Goal: Transaction & Acquisition: Purchase product/service

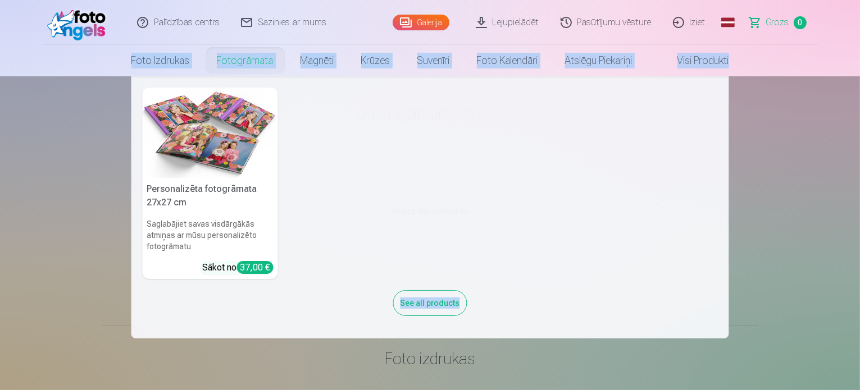
click at [94, 130] on nav "Personalizēta fotogrāmata 27x27 cm Saglabājiet savas visdārgākās atmiņas ar mūs…" at bounding box center [430, 207] width 860 height 262
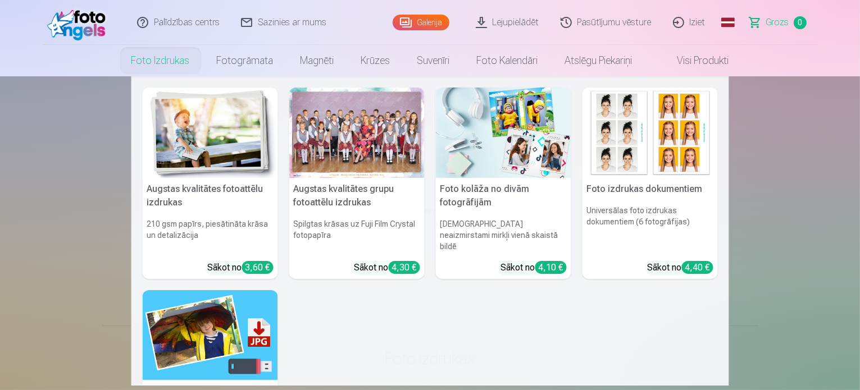
click at [156, 58] on link "Foto izdrukas" at bounding box center [160, 60] width 85 height 31
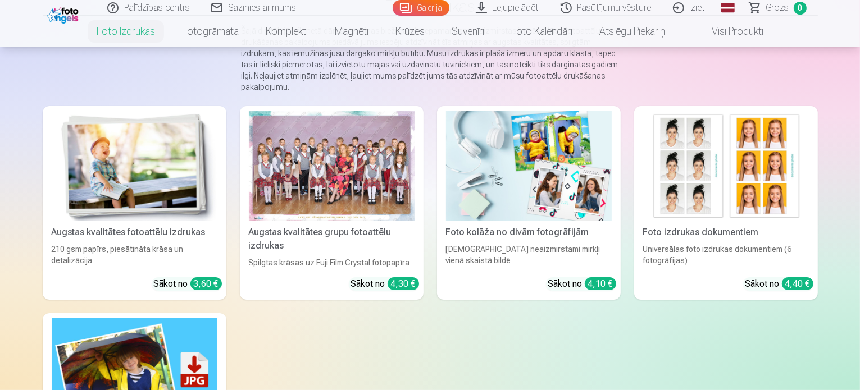
scroll to position [121, 0]
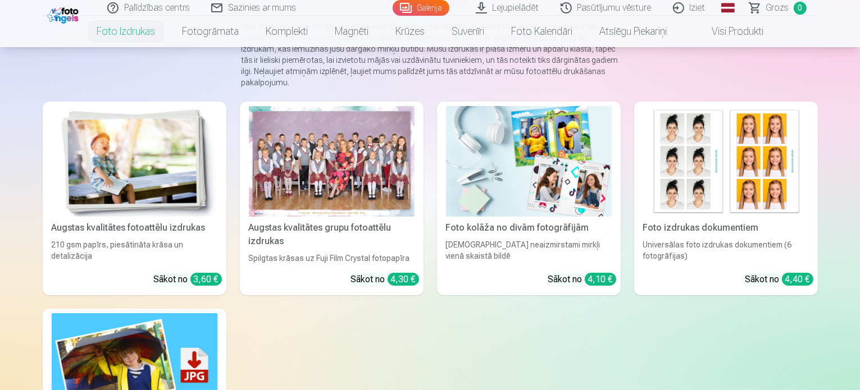
click at [175, 252] on link "Augstas kvalitātes fotoattēlu izdrukas 210 gsm papīrs, piesātināta krāsa un det…" at bounding box center [135, 199] width 184 height 194
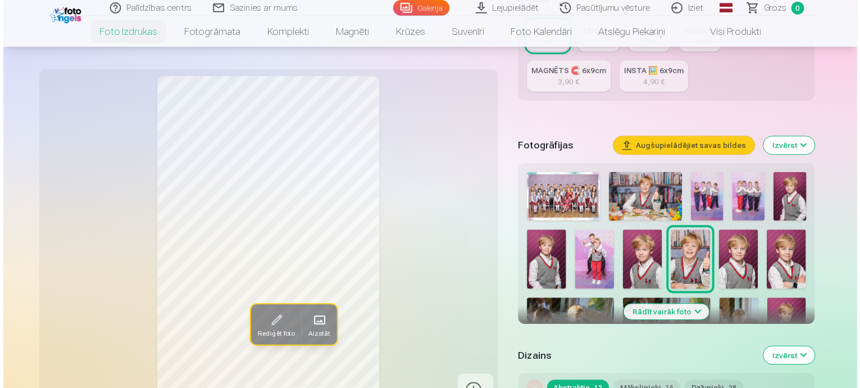
scroll to position [276, 0]
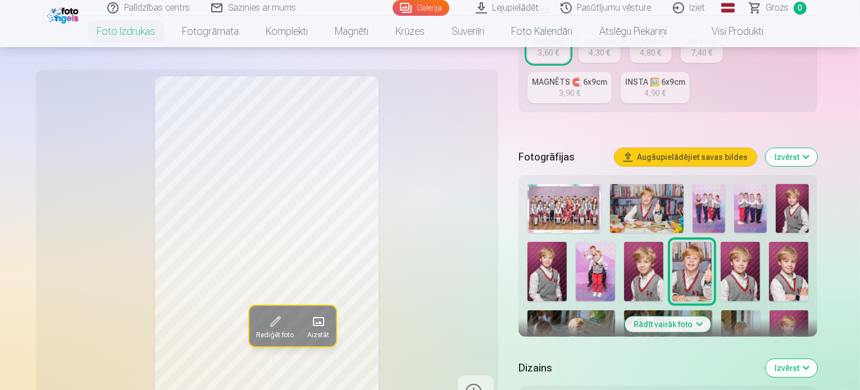
click at [691, 317] on button "Rādīt vairāk foto" at bounding box center [668, 325] width 86 height 16
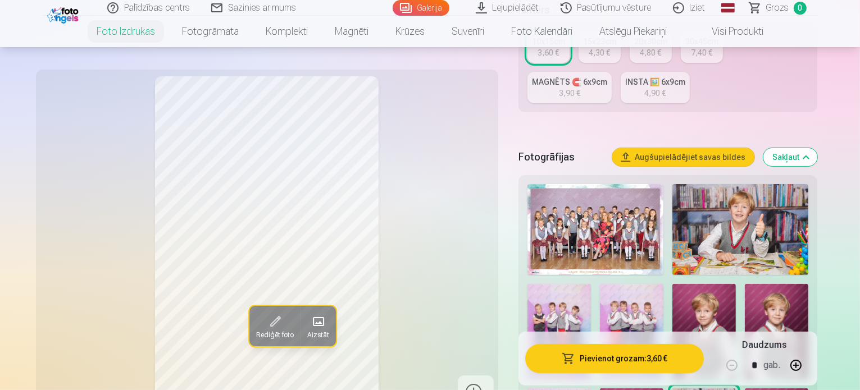
click at [628, 184] on img at bounding box center [595, 229] width 136 height 91
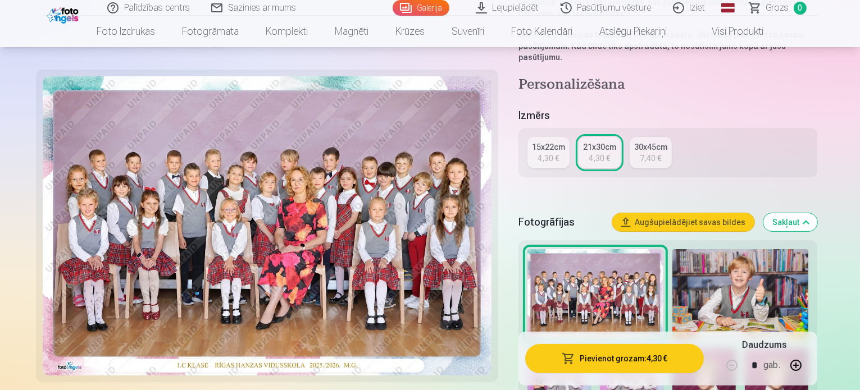
scroll to position [193, 0]
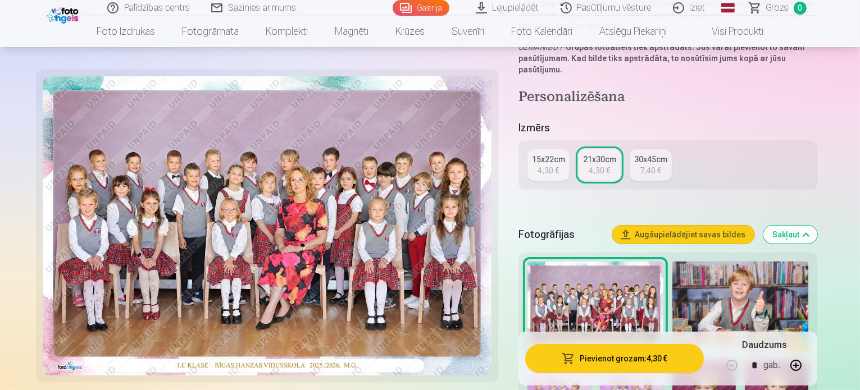
click at [564, 154] on div "15x22cm" at bounding box center [548, 159] width 33 height 11
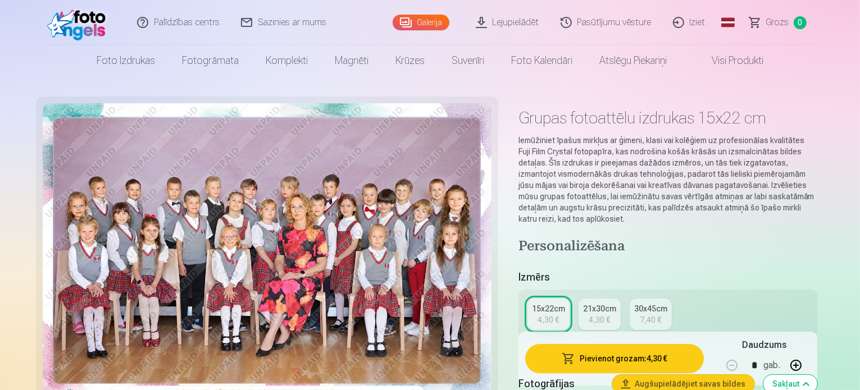
click at [622, 366] on div "Fotogrāfijas Augšupielādējiet savas bildes Sakļaut" at bounding box center [667, 384] width 299 height 36
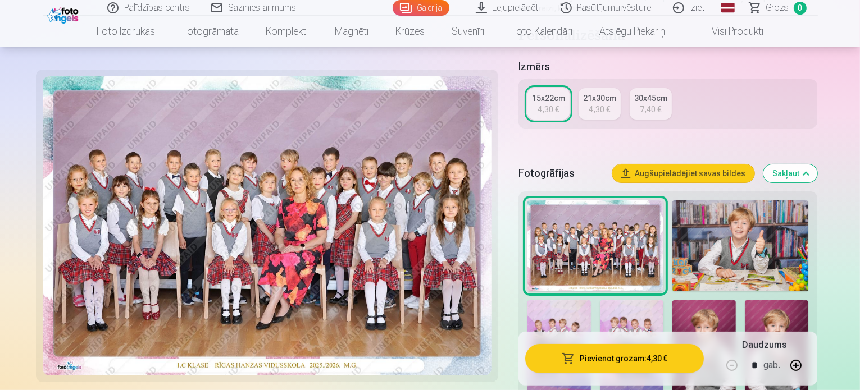
scroll to position [279, 0]
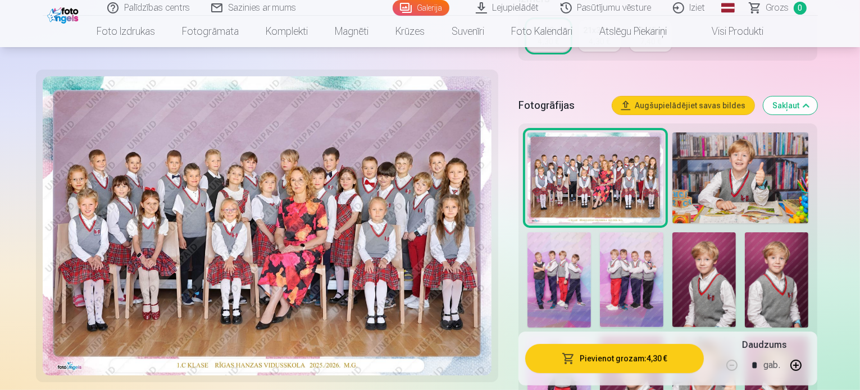
click at [640, 357] on button "Pievienot grozam : 4,30 €" at bounding box center [614, 358] width 179 height 29
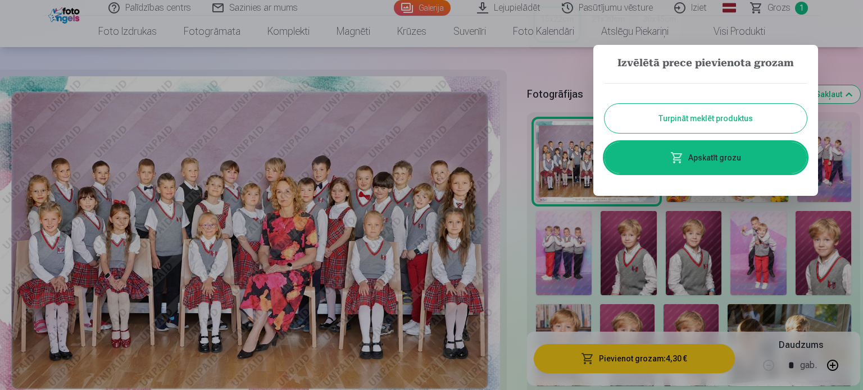
click at [725, 117] on button "Turpināt meklēt produktus" at bounding box center [705, 118] width 202 height 29
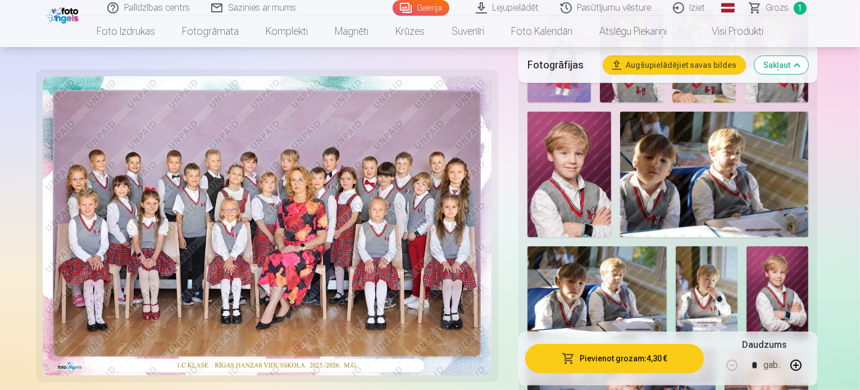
scroll to position [613, 0]
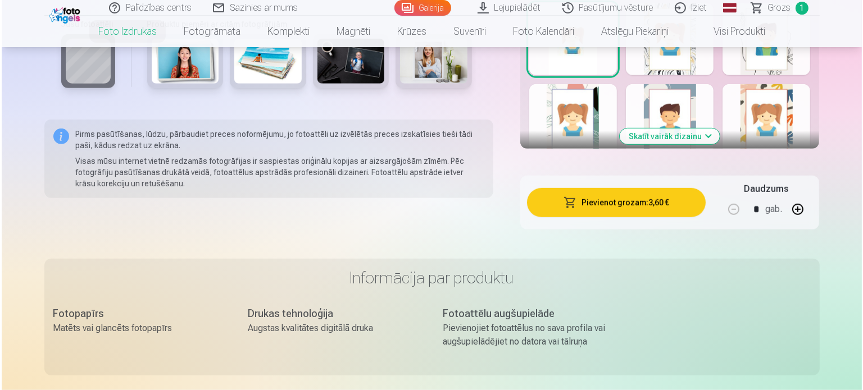
scroll to position [806, 0]
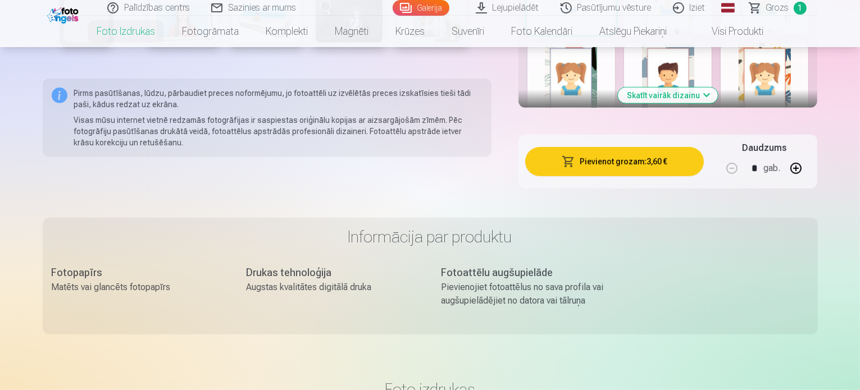
click at [629, 147] on button "Pievienot grozam : 3,60 €" at bounding box center [614, 161] width 179 height 29
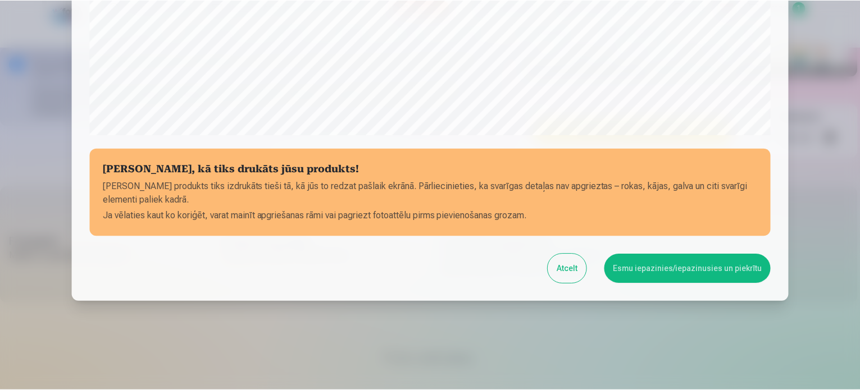
scroll to position [418, 0]
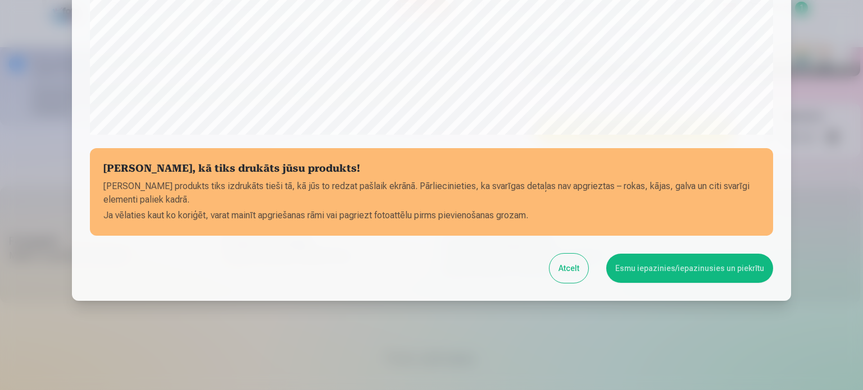
click at [683, 267] on button "Esmu iepazinies/iepazinusies un piekrītu" at bounding box center [689, 268] width 167 height 29
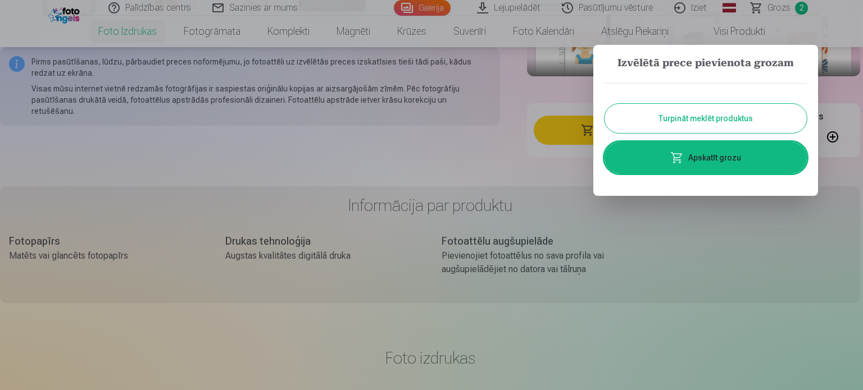
click at [704, 120] on button "Turpināt meklēt produktus" at bounding box center [705, 118] width 202 height 29
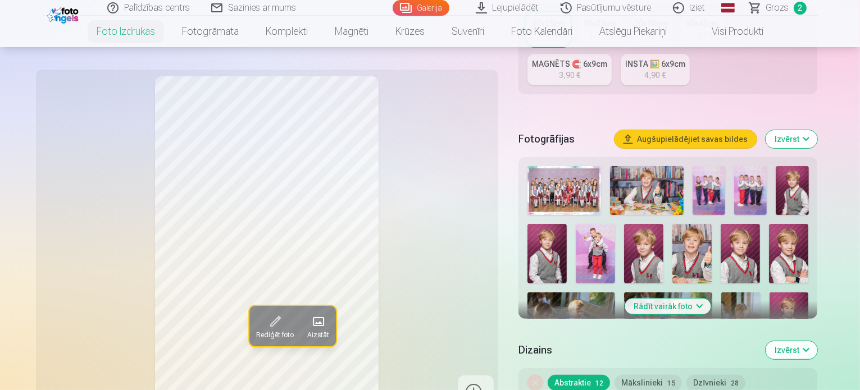
scroll to position [306, 0]
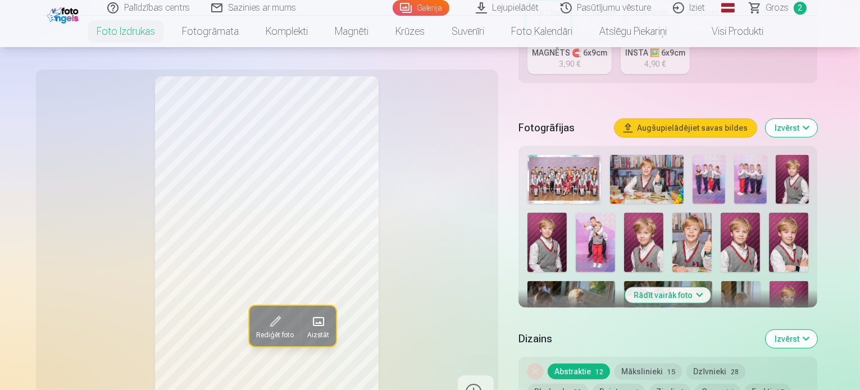
click at [710, 288] on button "Rādīt vairāk foto" at bounding box center [668, 296] width 86 height 16
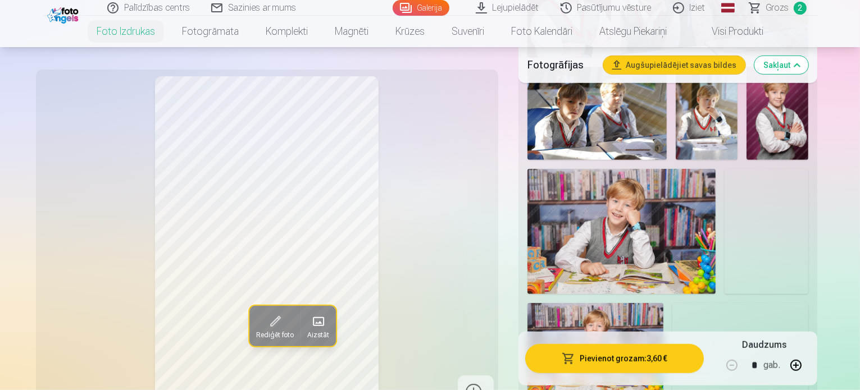
scroll to position [844, 0]
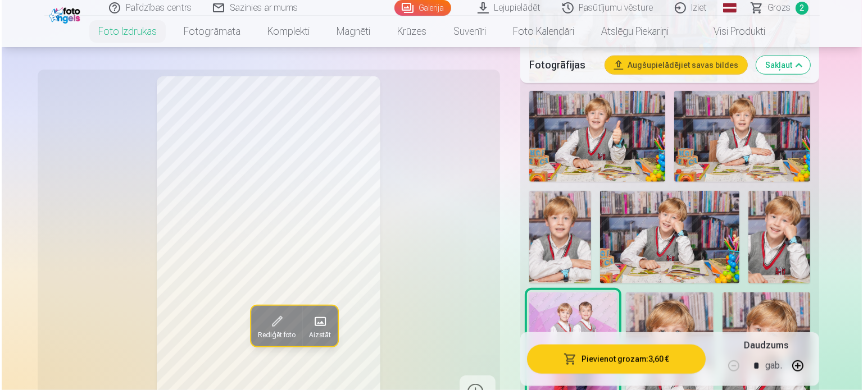
scroll to position [1063, 0]
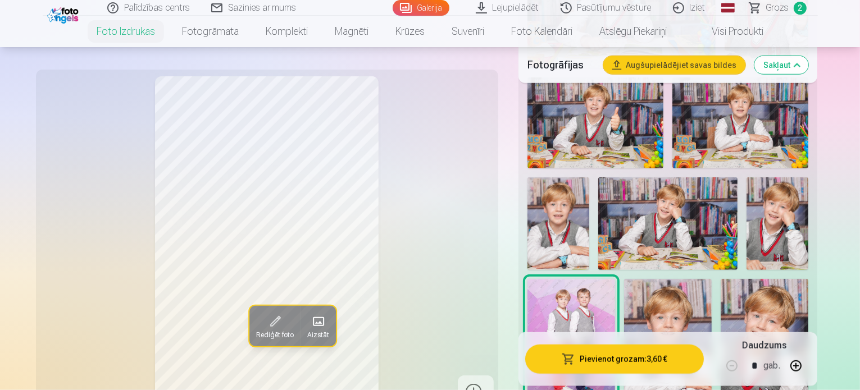
click at [652, 361] on button "Pievienot grozam : 3,60 €" at bounding box center [614, 358] width 179 height 29
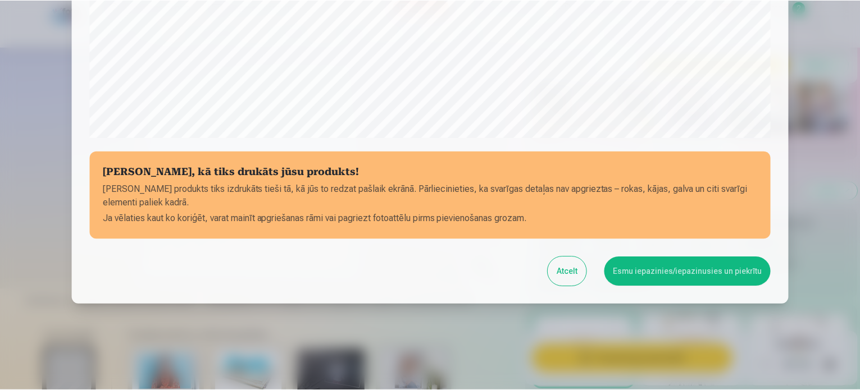
scroll to position [418, 0]
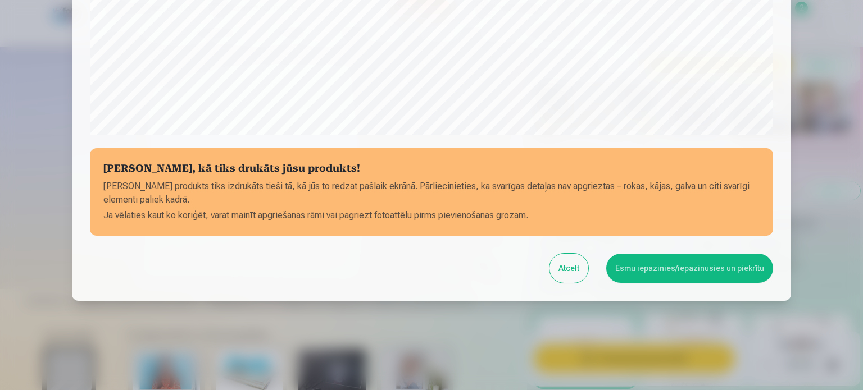
click at [672, 272] on button "Esmu iepazinies/iepazinusies un piekrītu" at bounding box center [689, 268] width 167 height 29
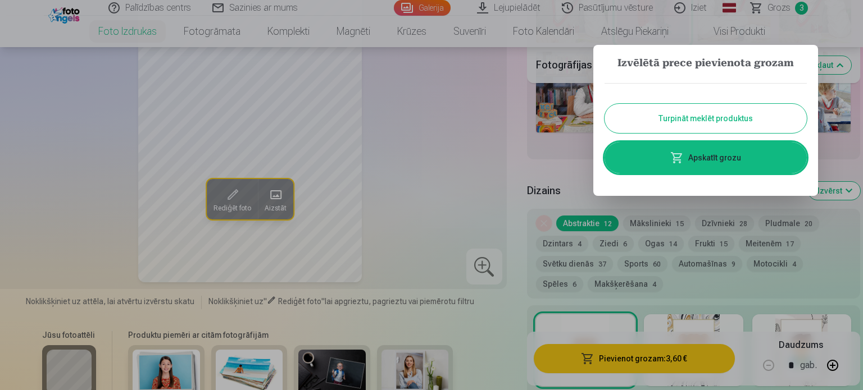
click at [705, 120] on button "Turpināt meklēt produktus" at bounding box center [705, 118] width 202 height 29
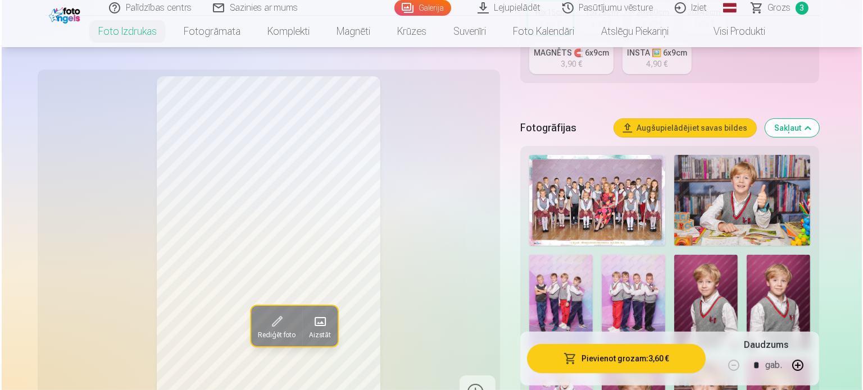
scroll to position [312, 0]
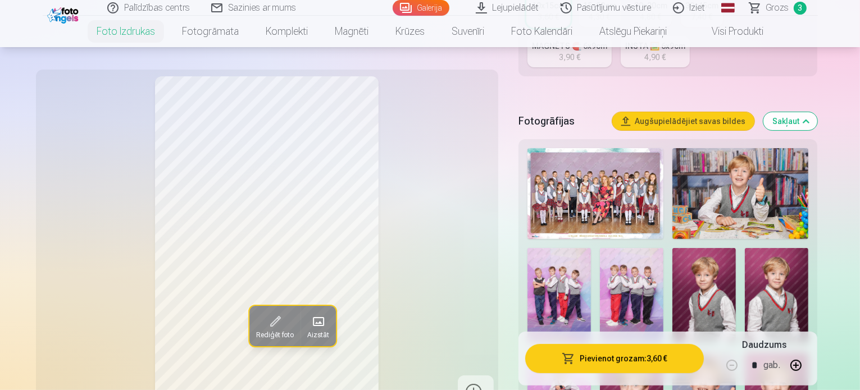
click at [600, 248] on img at bounding box center [631, 295] width 63 height 95
click at [613, 359] on button "Pievienot grozam : 3,60 €" at bounding box center [614, 358] width 179 height 29
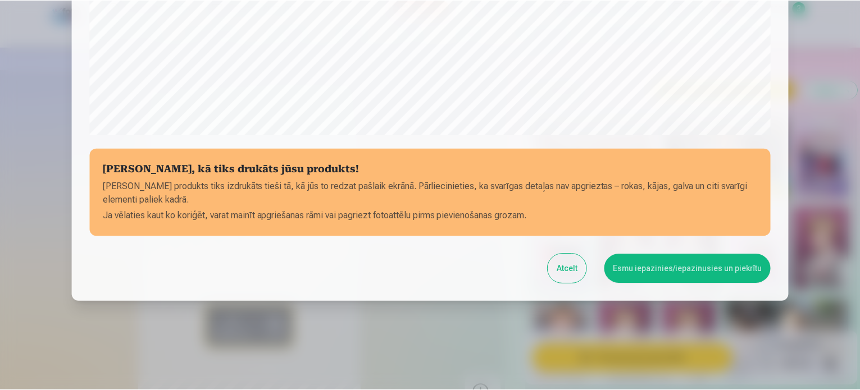
scroll to position [418, 0]
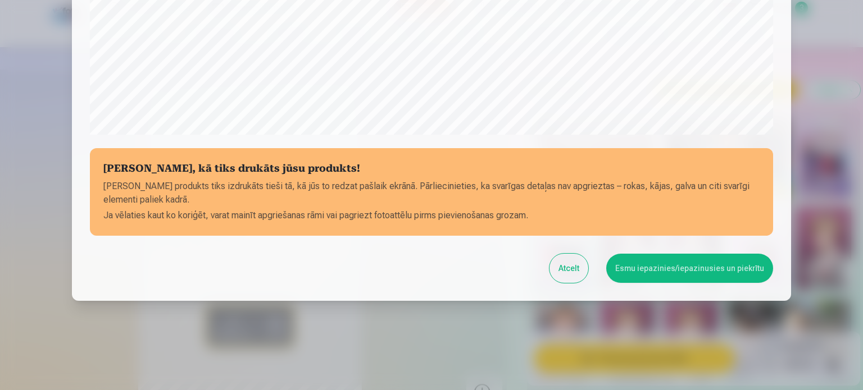
click at [694, 267] on button "Esmu iepazinies/iepazinusies un piekrītu" at bounding box center [689, 268] width 167 height 29
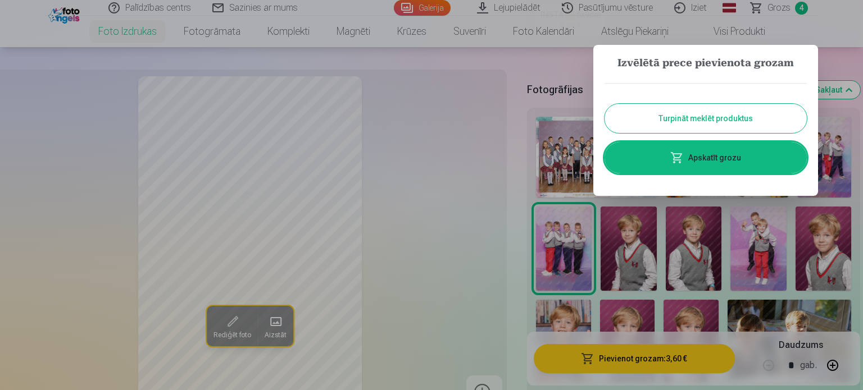
click at [743, 115] on button "Turpināt meklēt produktus" at bounding box center [705, 118] width 202 height 29
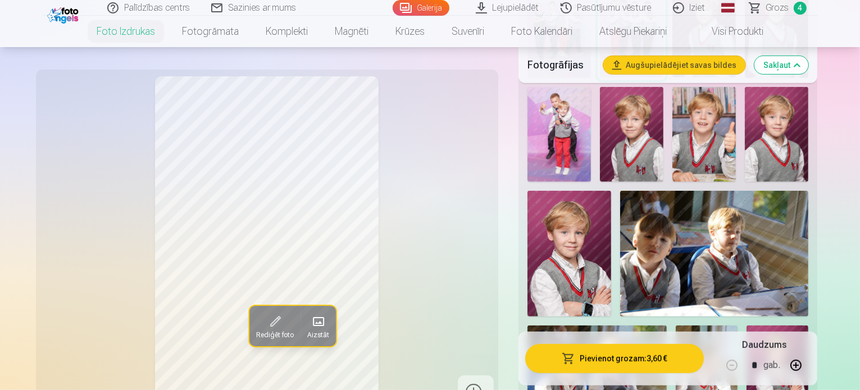
scroll to position [584, 0]
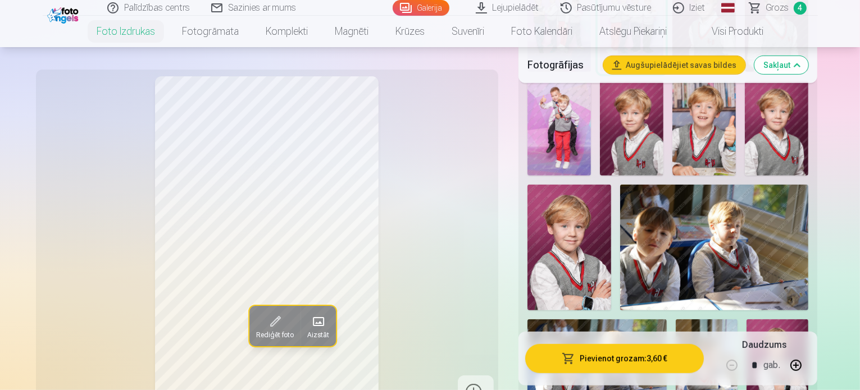
click at [736, 320] on img at bounding box center [707, 366] width 62 height 93
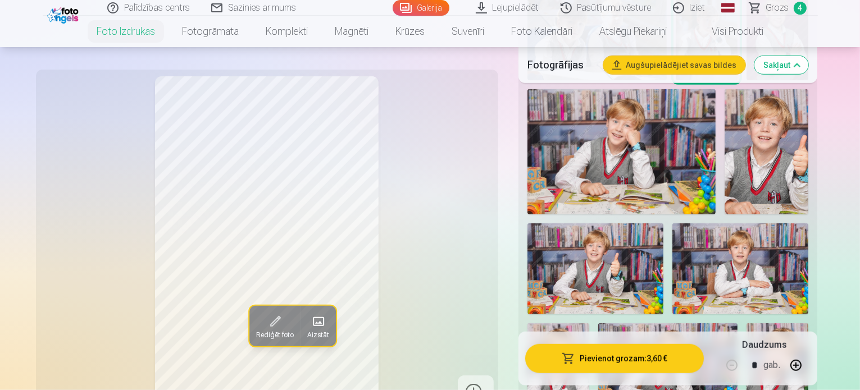
scroll to position [923, 0]
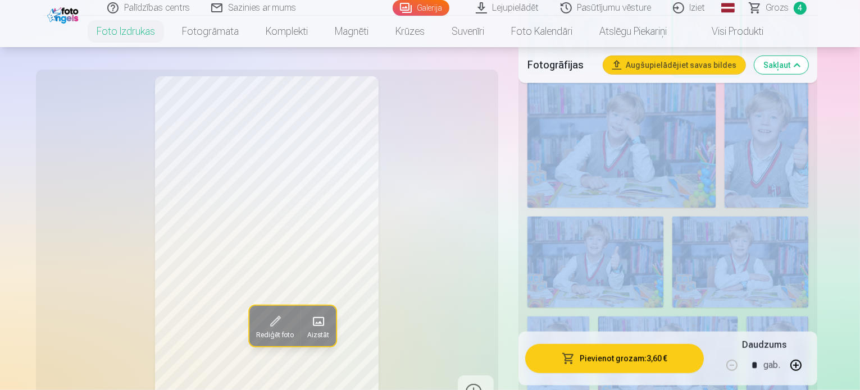
drag, startPoint x: 859, startPoint y: 88, endPoint x: 858, endPoint y: 60, distance: 28.7
click at [818, 60] on div "Fotogrāfijas Augšupielādējiet savas bildes Sakļaut Rādīt mazāk foto" at bounding box center [667, 147] width 299 height 1310
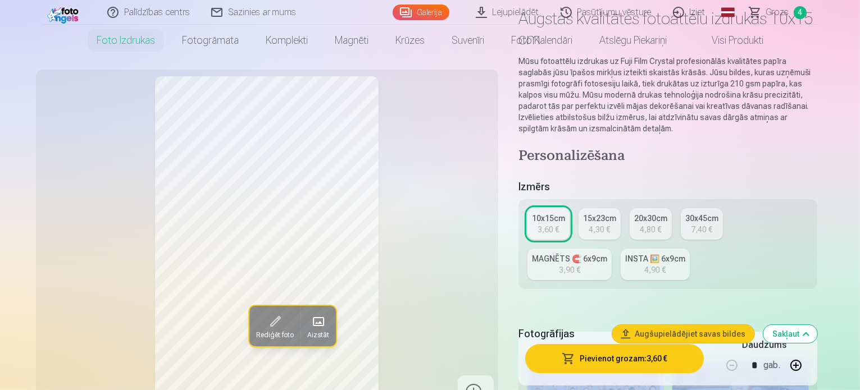
scroll to position [0, 0]
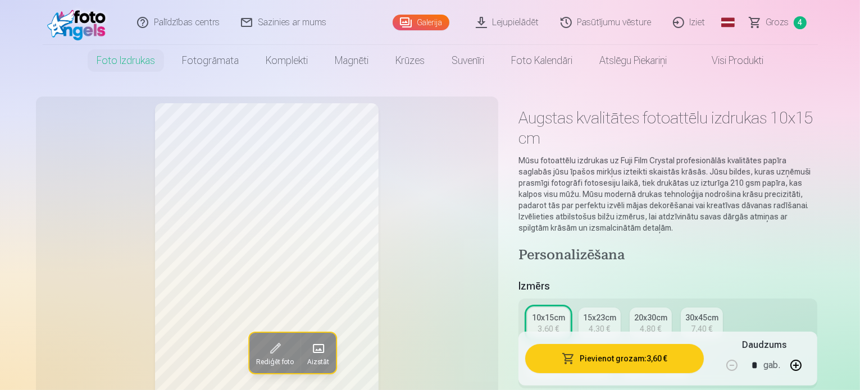
click at [613, 247] on h4 "Personalizēšana" at bounding box center [667, 256] width 299 height 18
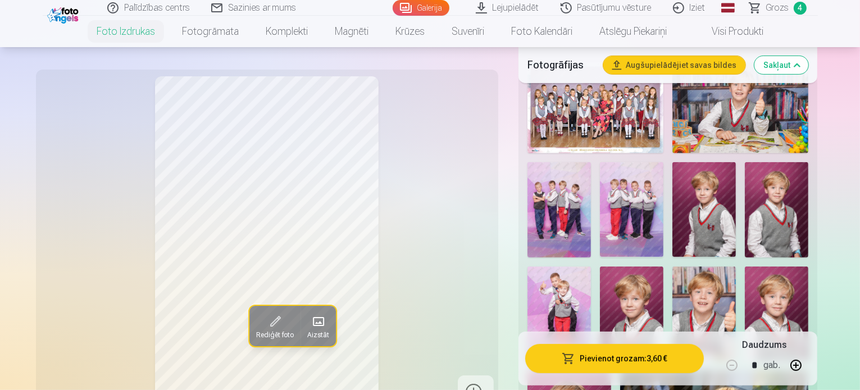
scroll to position [411, 0]
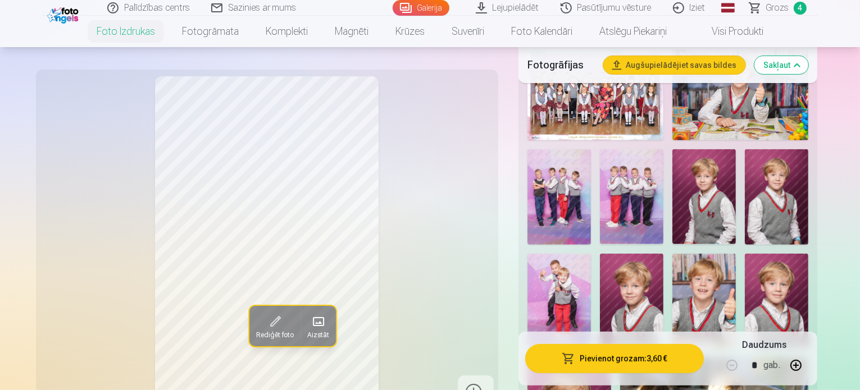
click at [778, 6] on span "Grozs" at bounding box center [777, 7] width 23 height 13
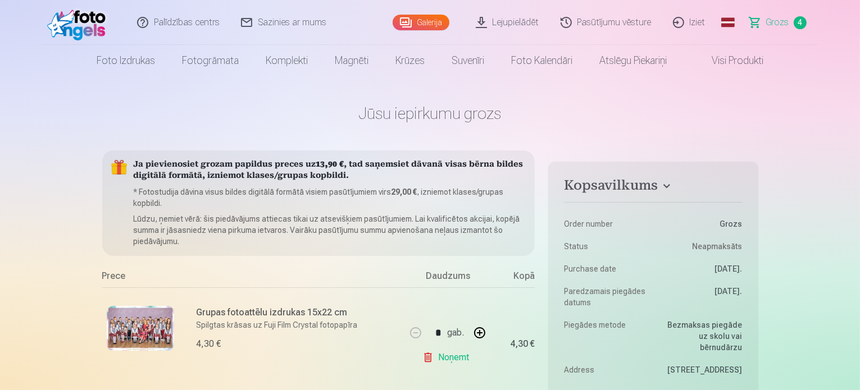
click at [721, 59] on link "Visi produkti" at bounding box center [728, 60] width 97 height 31
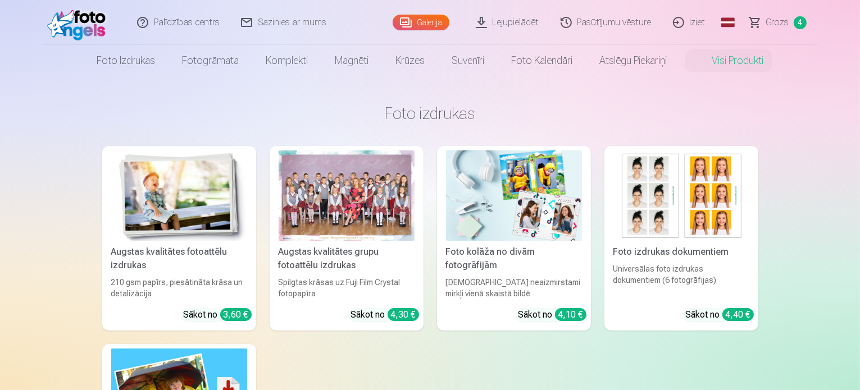
click at [202, 208] on img at bounding box center [179, 196] width 136 height 90
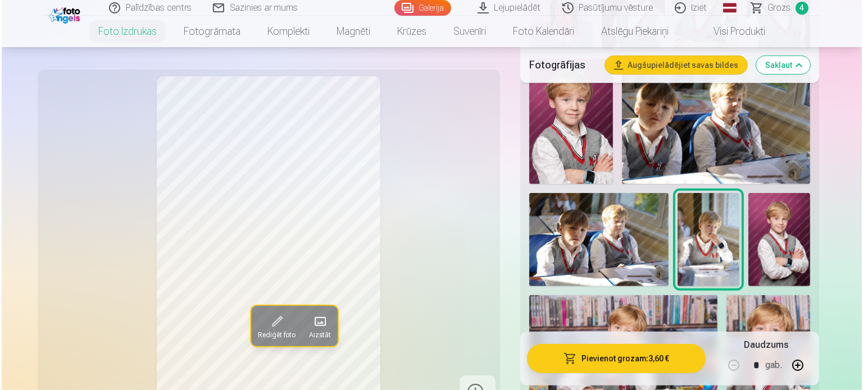
scroll to position [697, 0]
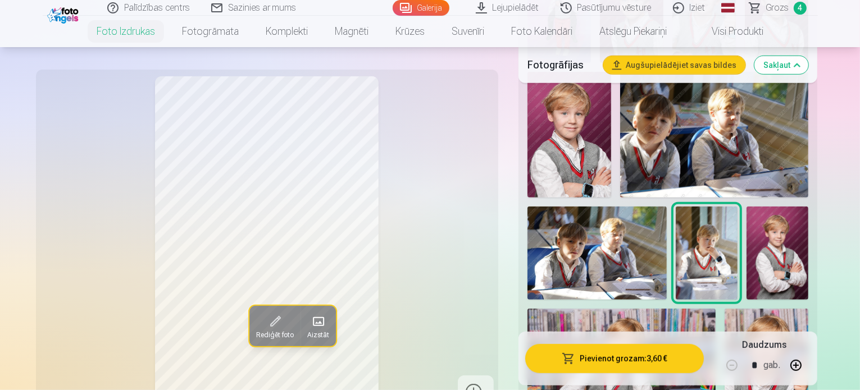
click at [607, 309] on img at bounding box center [621, 372] width 189 height 126
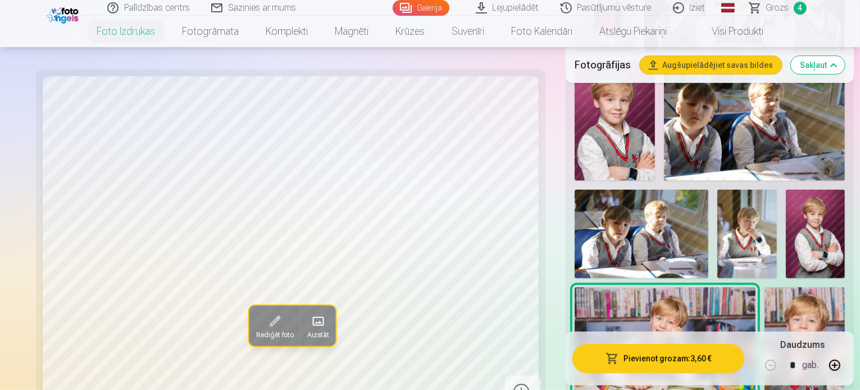
click at [646, 360] on button "Pievienot grozam : 3,60 €" at bounding box center [658, 358] width 172 height 29
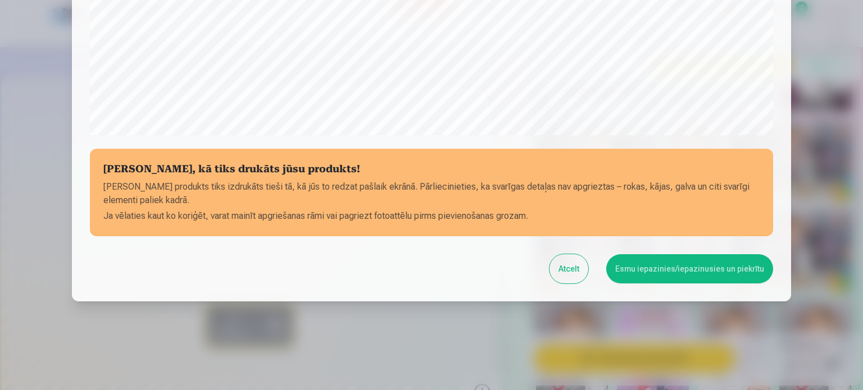
scroll to position [418, 0]
click at [692, 265] on button "Esmu iepazinies/iepazinusies un piekrītu" at bounding box center [689, 268] width 167 height 29
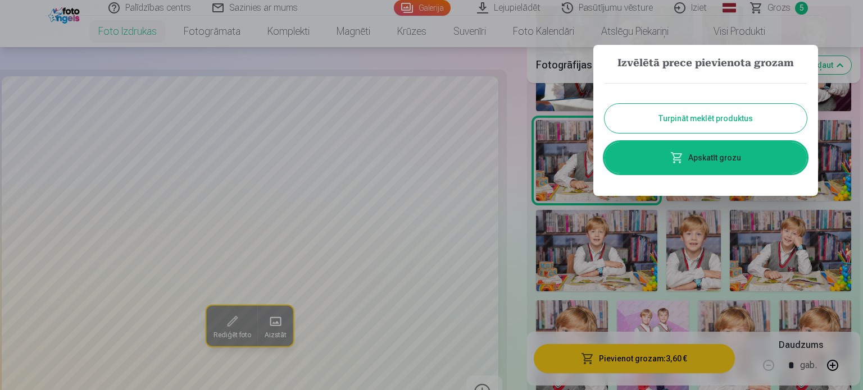
click at [705, 157] on link "Apskatīt grozu" at bounding box center [705, 157] width 202 height 31
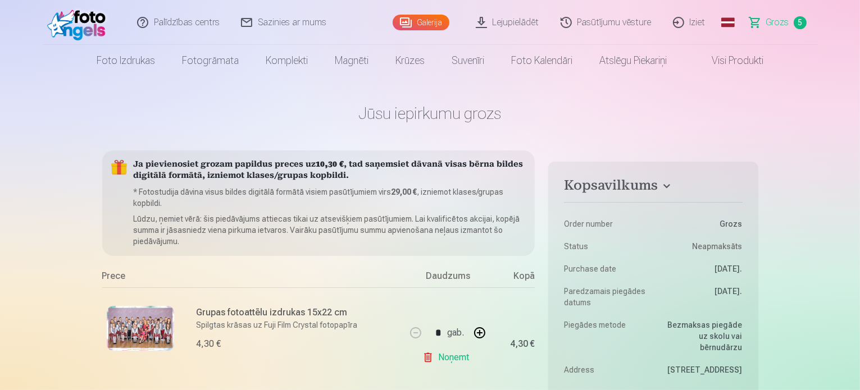
drag, startPoint x: 859, startPoint y: 19, endPoint x: 859, endPoint y: 37, distance: 18.0
click at [859, 37] on header "Palīdzības centrs Sazinies ar mums Galerija Lejupielādēt Pasūtījumu vēsture Izi…" at bounding box center [430, 38] width 860 height 76
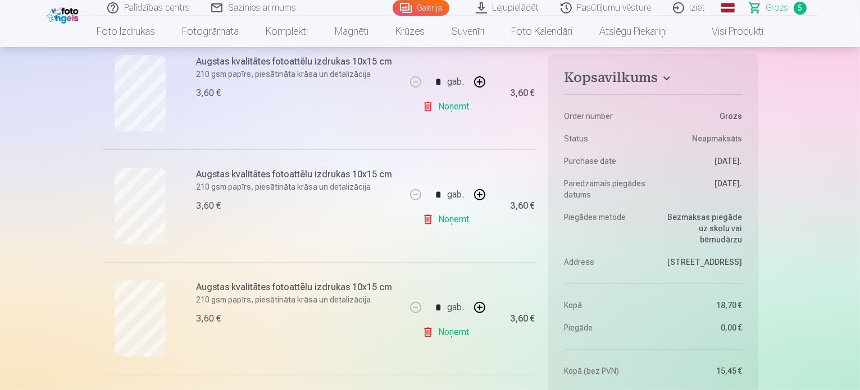
scroll to position [323, 0]
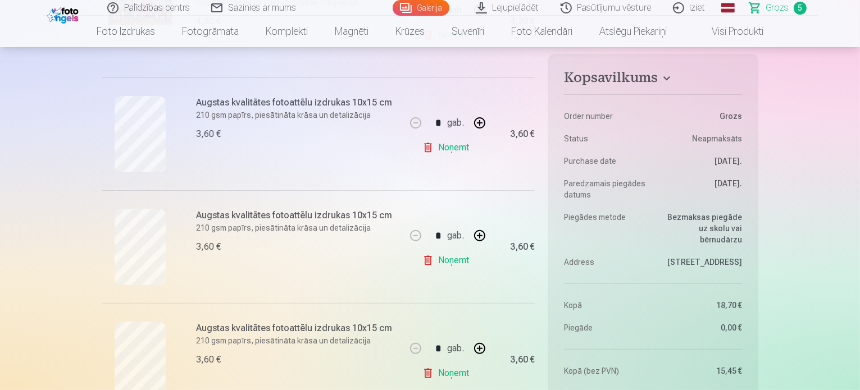
click at [454, 146] on link "Noņemt" at bounding box center [447, 147] width 51 height 22
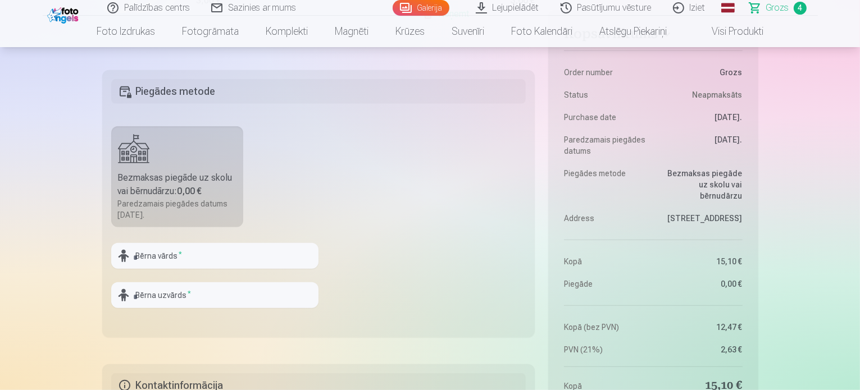
scroll to position [687, 0]
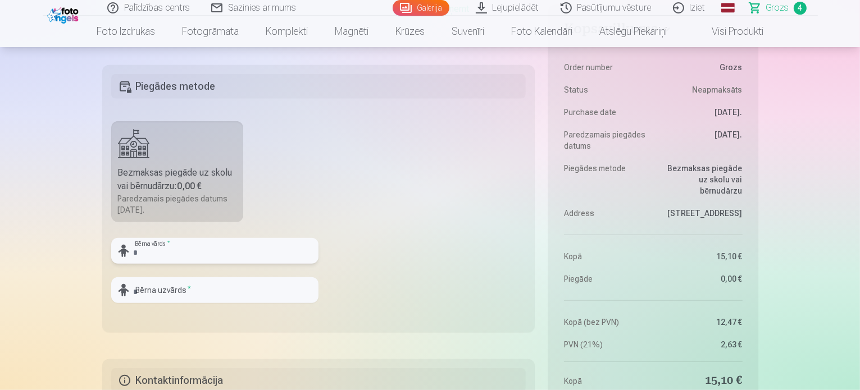
click at [215, 256] on input "text" at bounding box center [214, 251] width 207 height 26
type input "*******"
click at [193, 293] on input "text" at bounding box center [214, 290] width 207 height 26
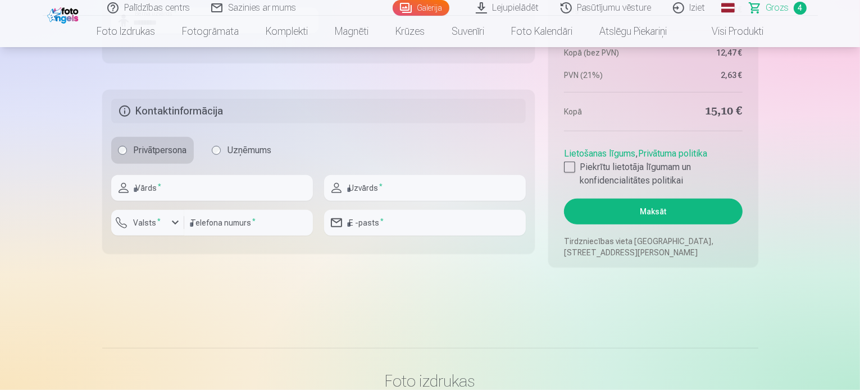
scroll to position [963, 0]
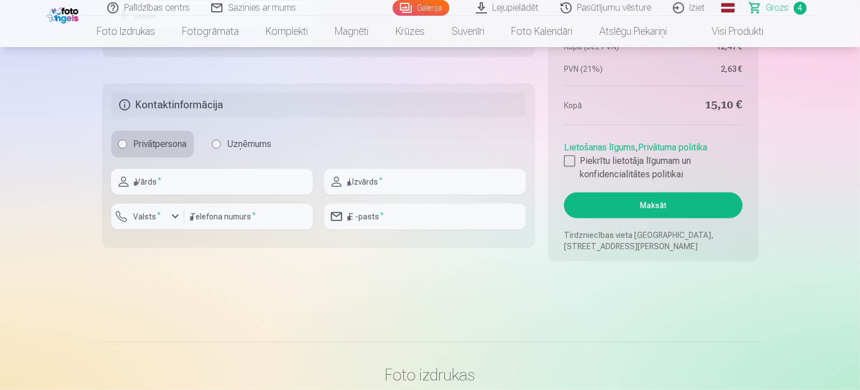
type input "********"
click at [253, 193] on input "text" at bounding box center [212, 182] width 202 height 26
type input "****"
type input "*******"
type input "********"
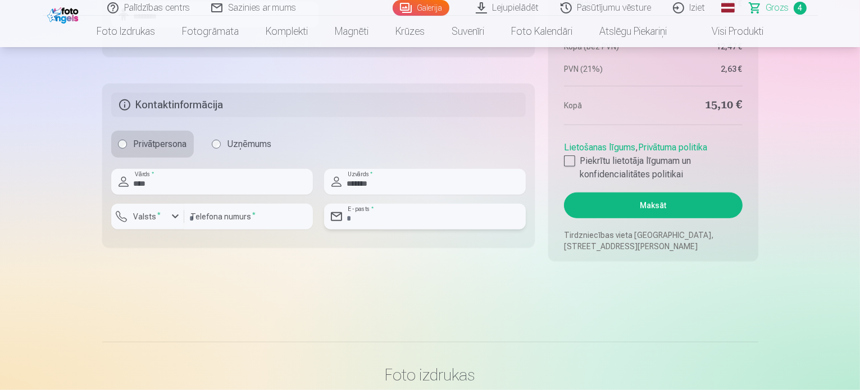
type input "**********"
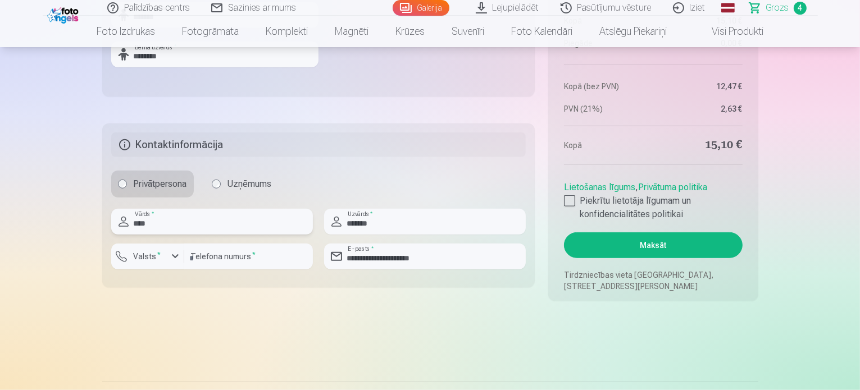
scroll to position [935, 0]
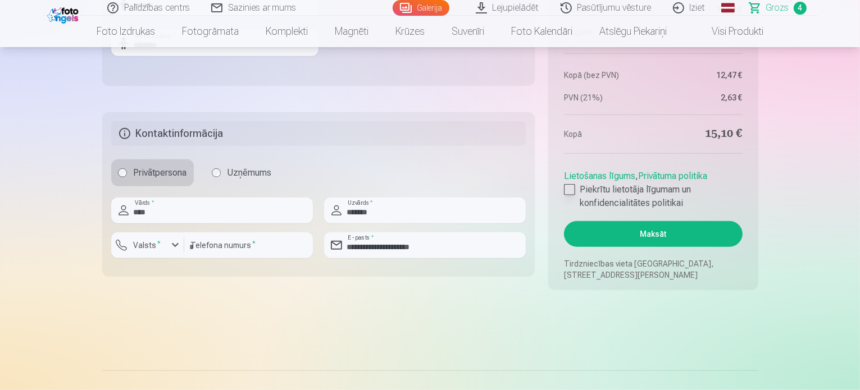
click at [568, 188] on div at bounding box center [569, 189] width 11 height 11
click at [634, 234] on button "Maksāt" at bounding box center [653, 234] width 178 height 26
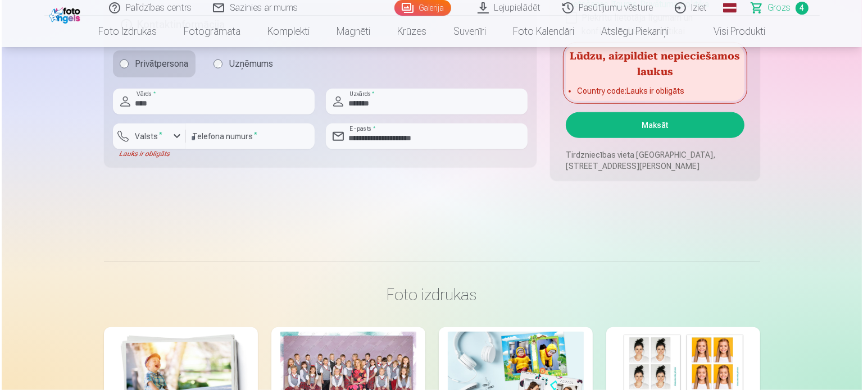
scroll to position [1032, 0]
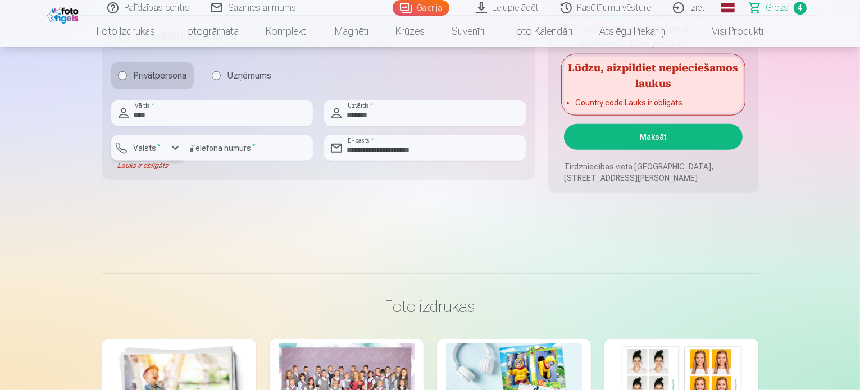
click at [175, 148] on div "button" at bounding box center [175, 148] width 13 height 13
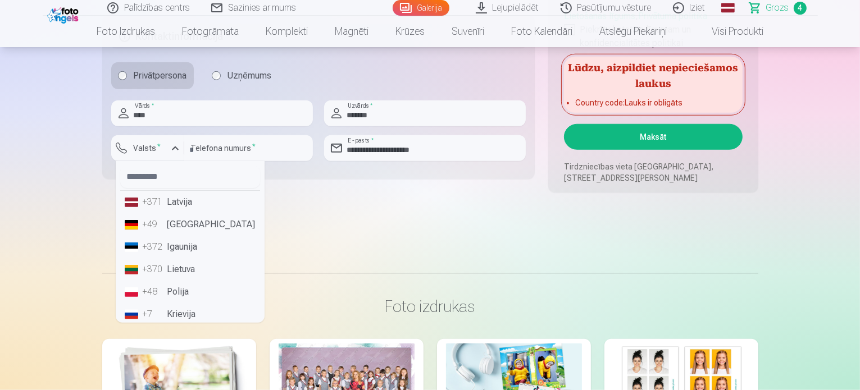
click at [178, 203] on li "+371 Latvija" at bounding box center [190, 202] width 140 height 22
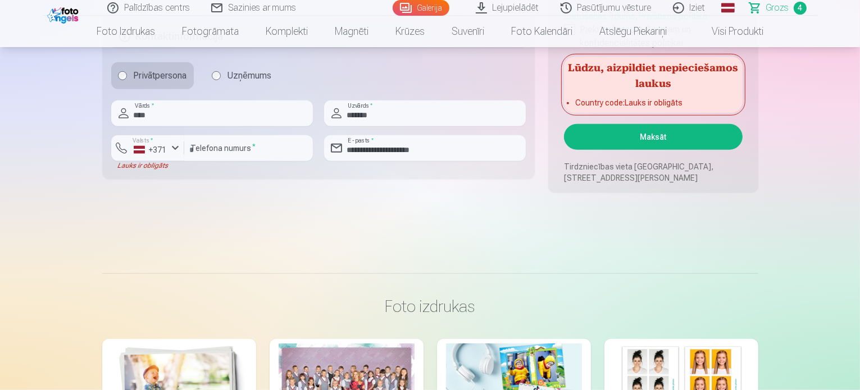
click at [620, 137] on button "Maksāt" at bounding box center [653, 137] width 178 height 26
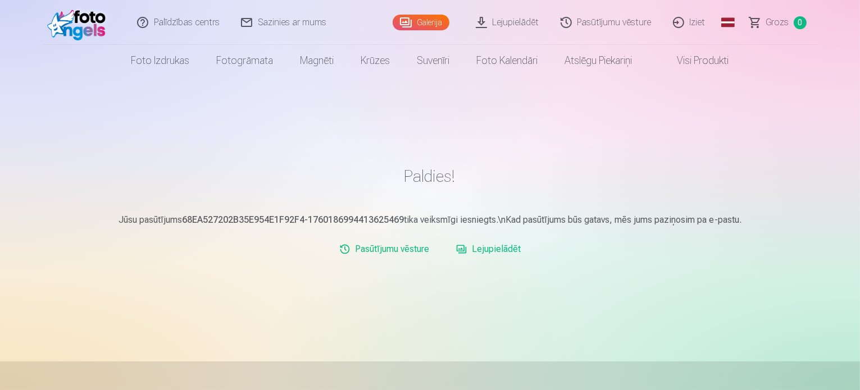
click at [413, 251] on link "Pasūtījumu vēsture" at bounding box center [384, 249] width 99 height 22
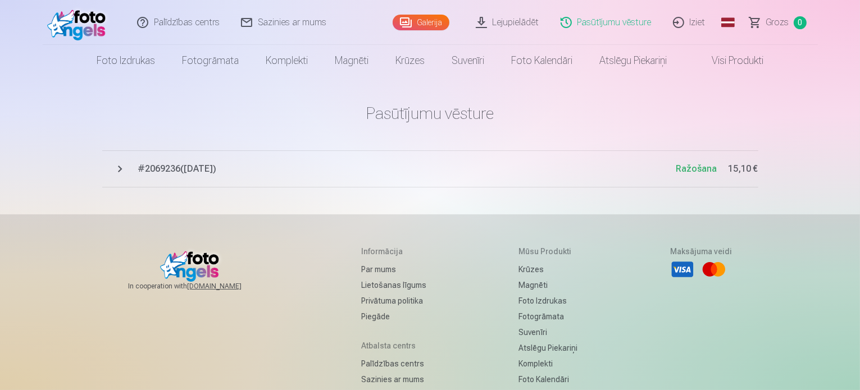
click at [215, 170] on span "# 2069236 ( 11.10.2025 )" at bounding box center [407, 168] width 538 height 13
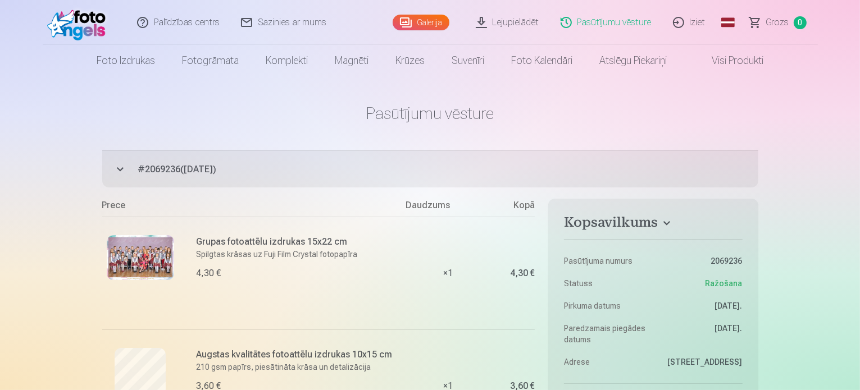
click at [702, 22] on link "Iziet" at bounding box center [690, 22] width 54 height 45
